Goal: Obtain resource: Download file/media

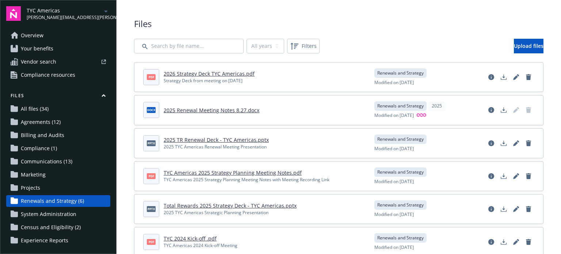
scroll to position [19, 0]
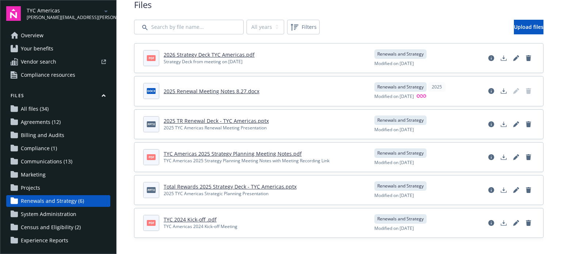
click at [204, 54] on link "2026 Strategy Deck TYC Americas.pdf" at bounding box center [209, 54] width 91 height 7
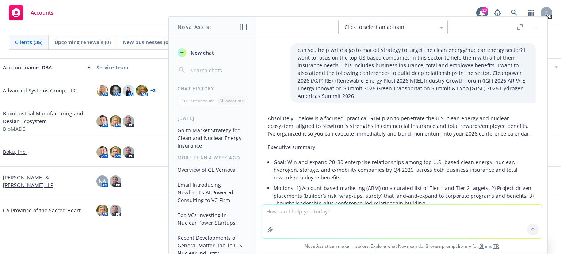
scroll to position [3738, 0]
